Goal: Task Accomplishment & Management: Use online tool/utility

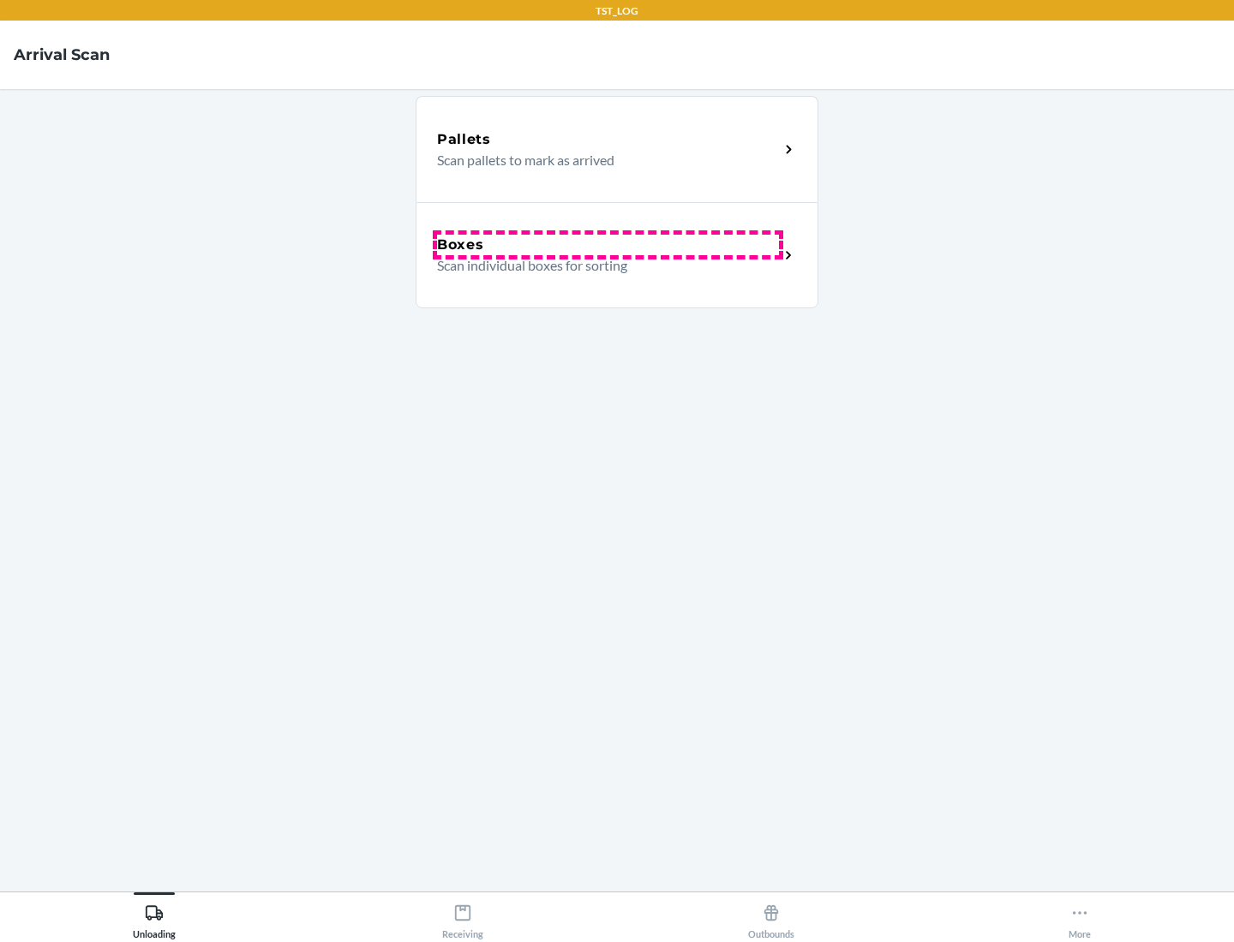
click at [607, 245] on div "Boxes" at bounding box center [608, 245] width 342 height 21
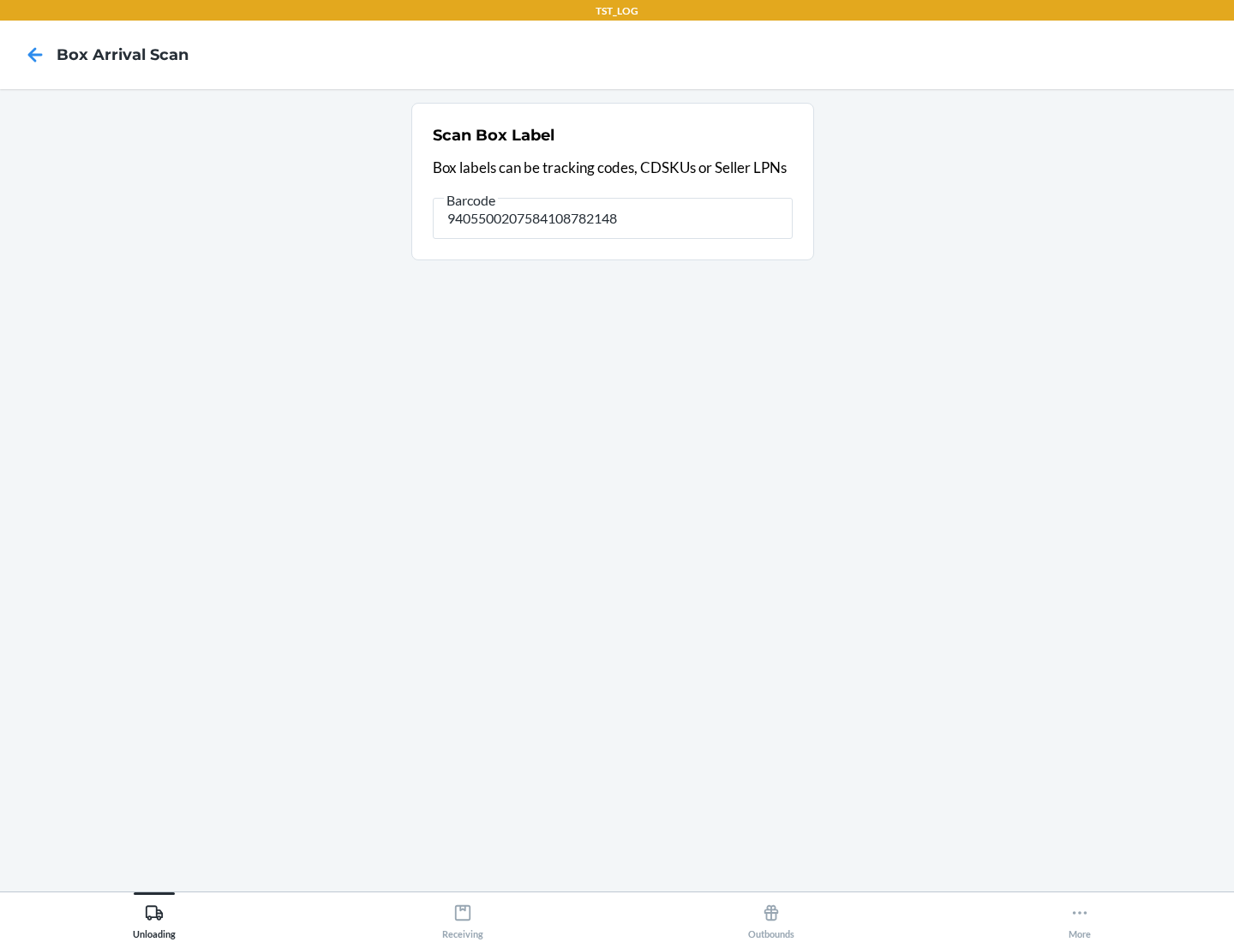
type input "9405500207584108782148"
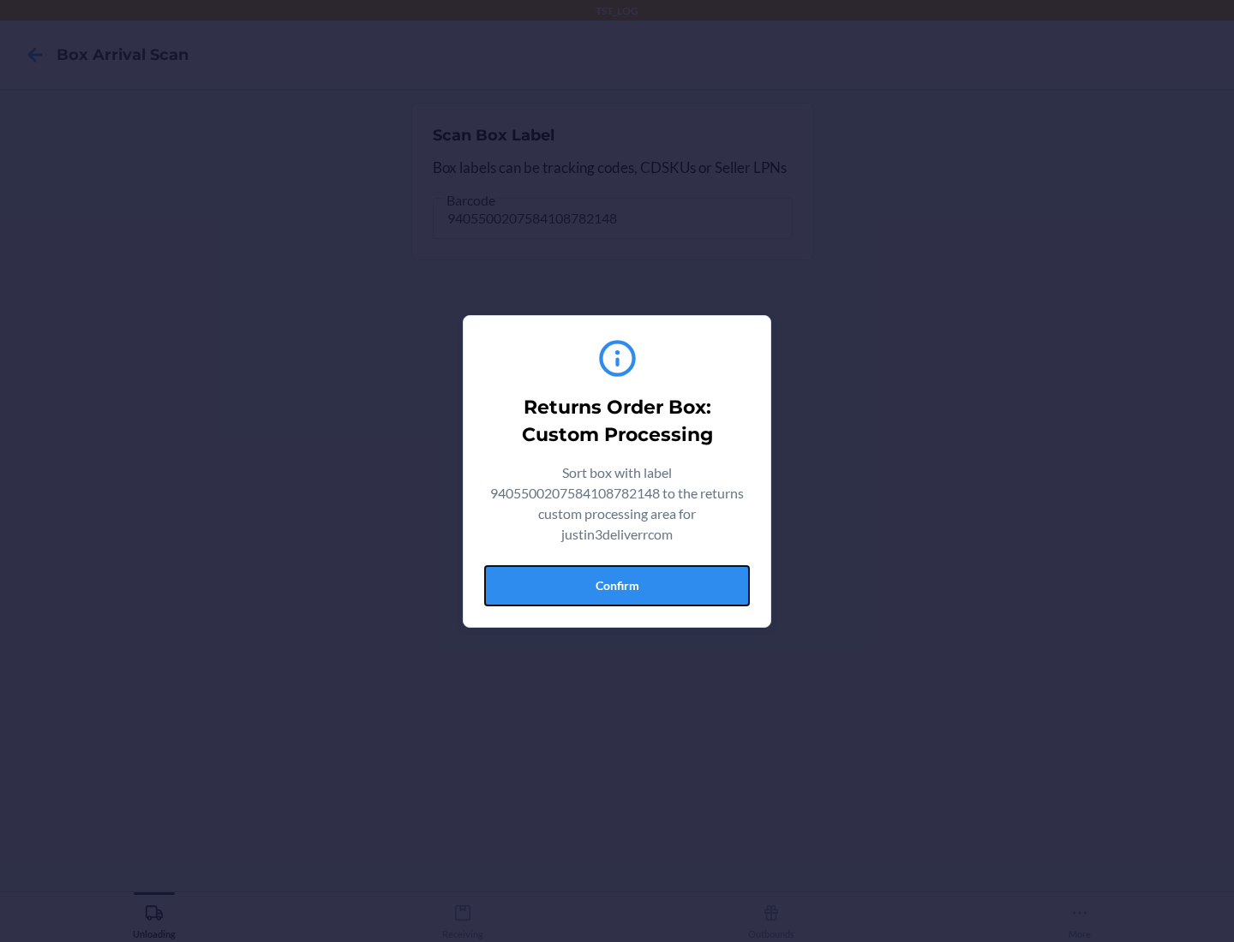
click at [617, 585] on button "Confirm" at bounding box center [617, 585] width 266 height 41
